Goal: Find contact information: Find contact information

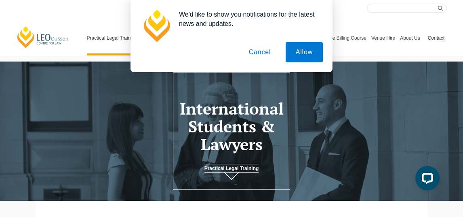
click at [265, 49] on button "Cancel" at bounding box center [260, 52] width 42 height 20
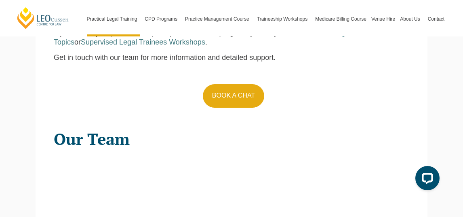
scroll to position [849, 0]
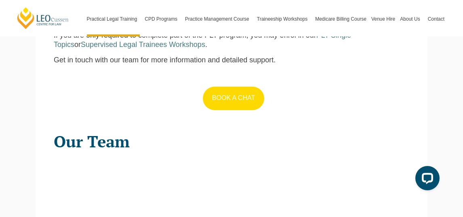
click at [246, 92] on link "BOOK A CHAT" at bounding box center [233, 98] width 61 height 23
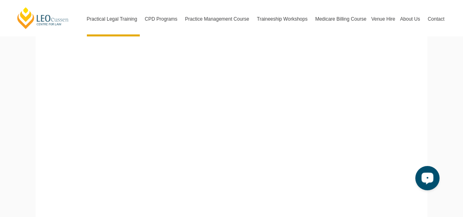
scroll to position [405, 0]
